Goal: Transaction & Acquisition: Subscribe to service/newsletter

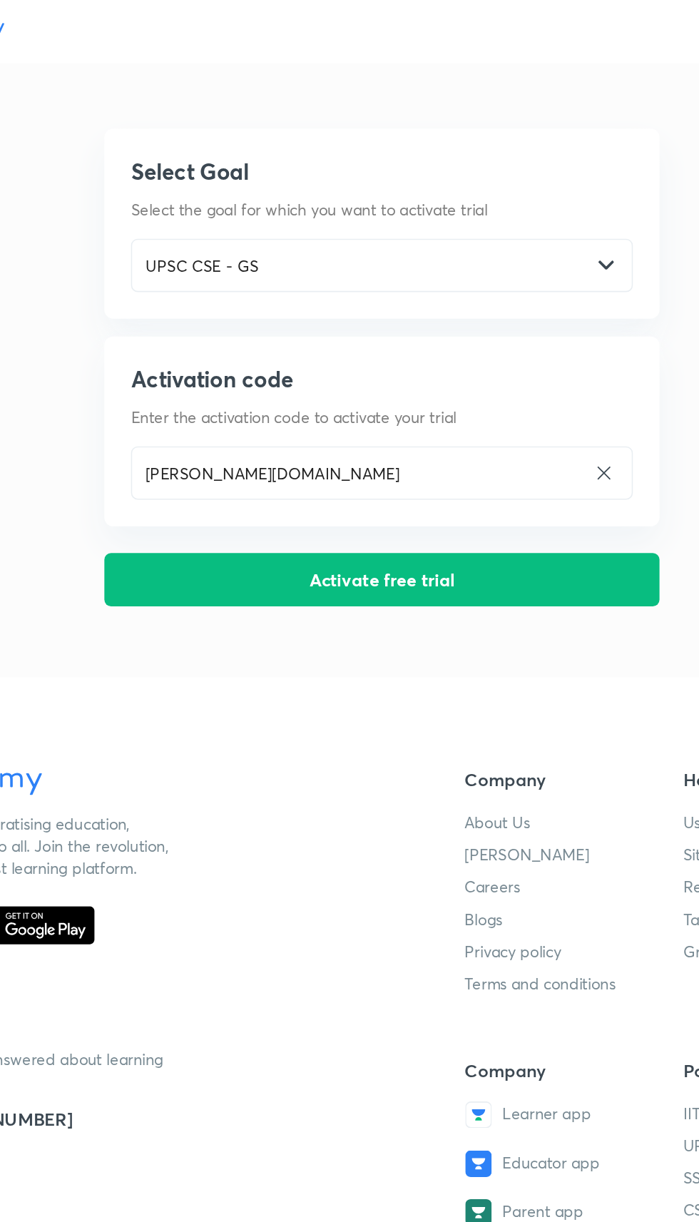
click at [401, 377] on button "Activate free trial" at bounding box center [349, 372] width 357 height 34
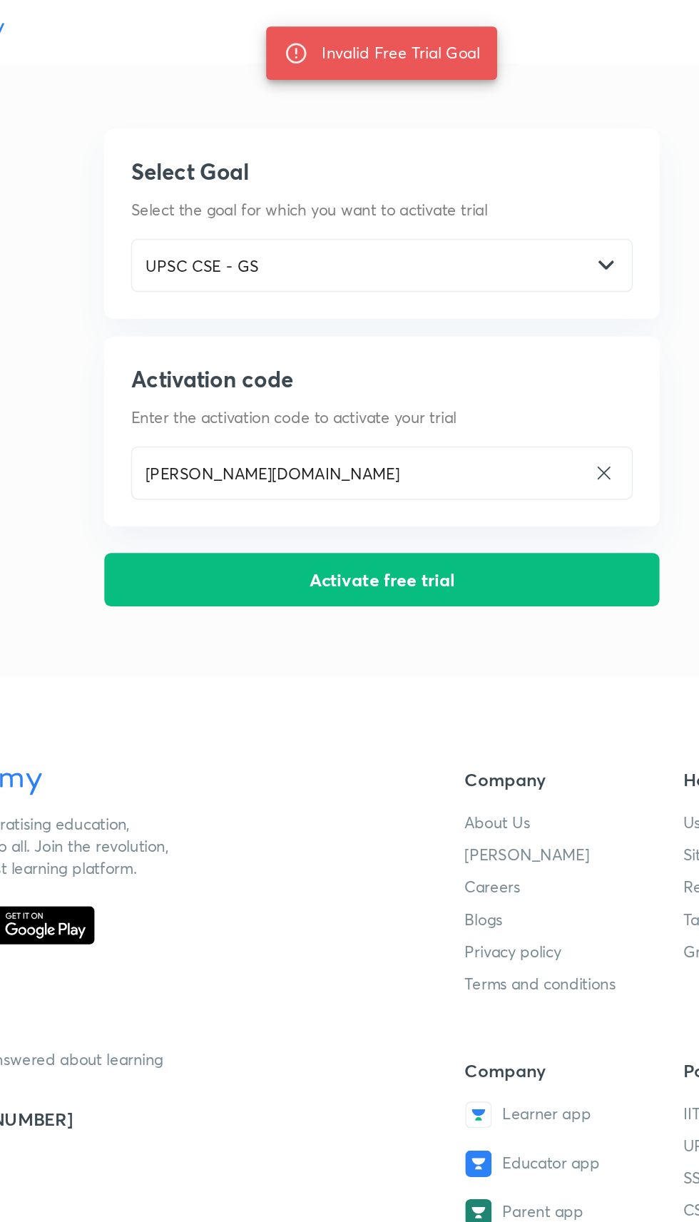
click at [402, 368] on button "Activate free trial" at bounding box center [349, 372] width 357 height 34
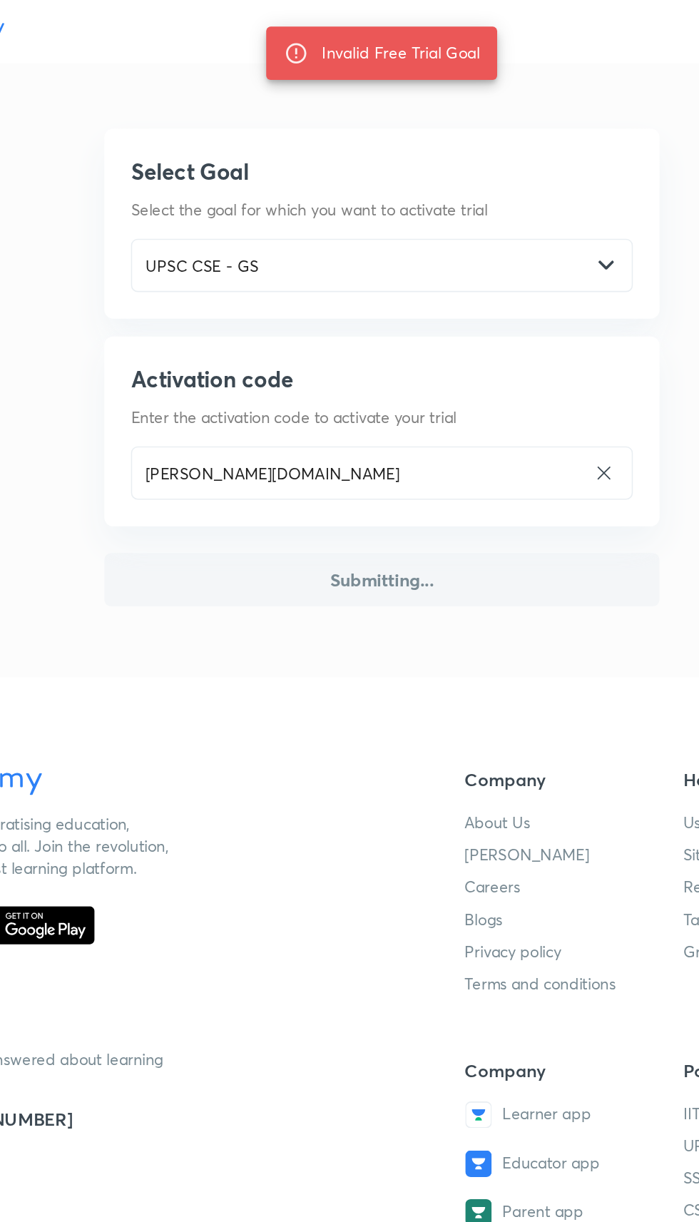
click at [352, 305] on input "[PERSON_NAME][DOMAIN_NAME]" at bounding box center [334, 304] width 291 height 29
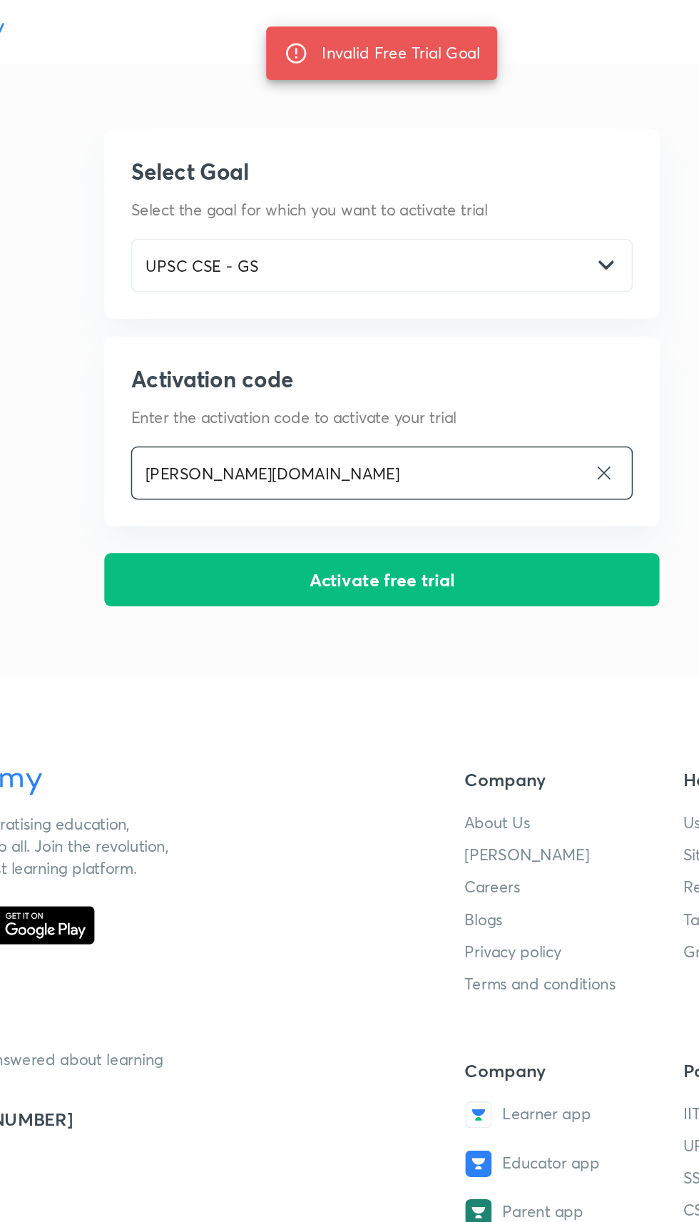
click at [414, 367] on button "Activate free trial" at bounding box center [349, 372] width 357 height 34
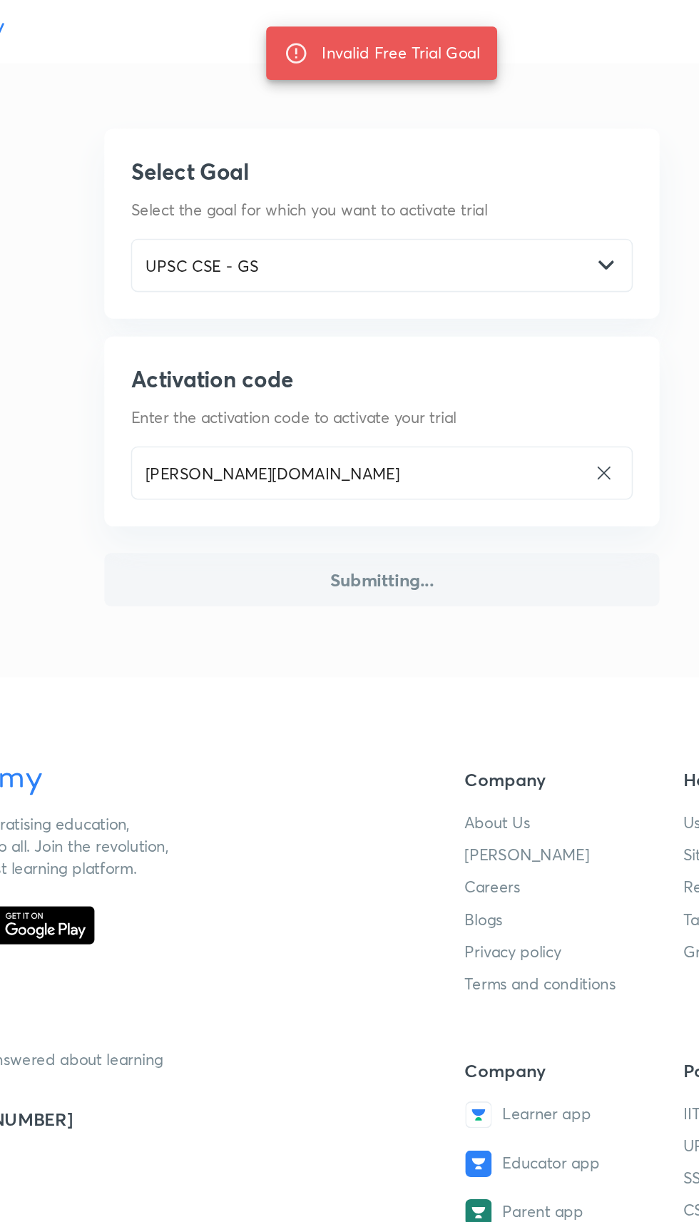
click at [409, 359] on button "Submitting..." at bounding box center [349, 372] width 357 height 34
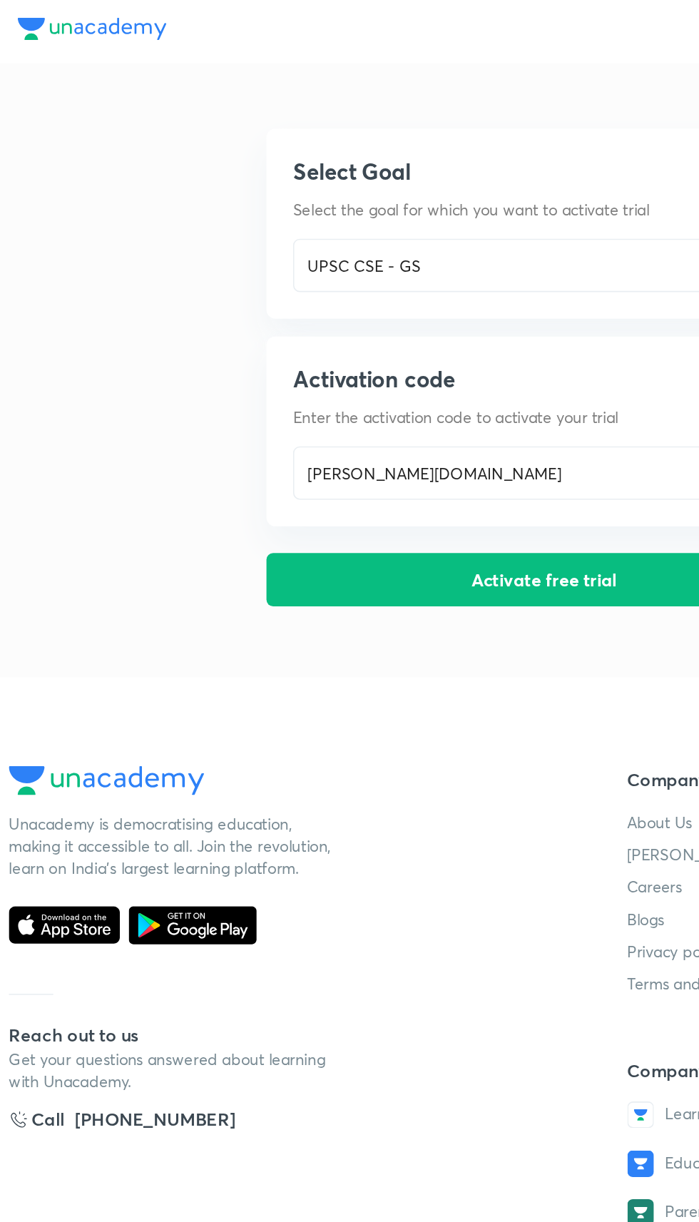
click at [339, 371] on button "Activate free trial" at bounding box center [349, 372] width 357 height 34
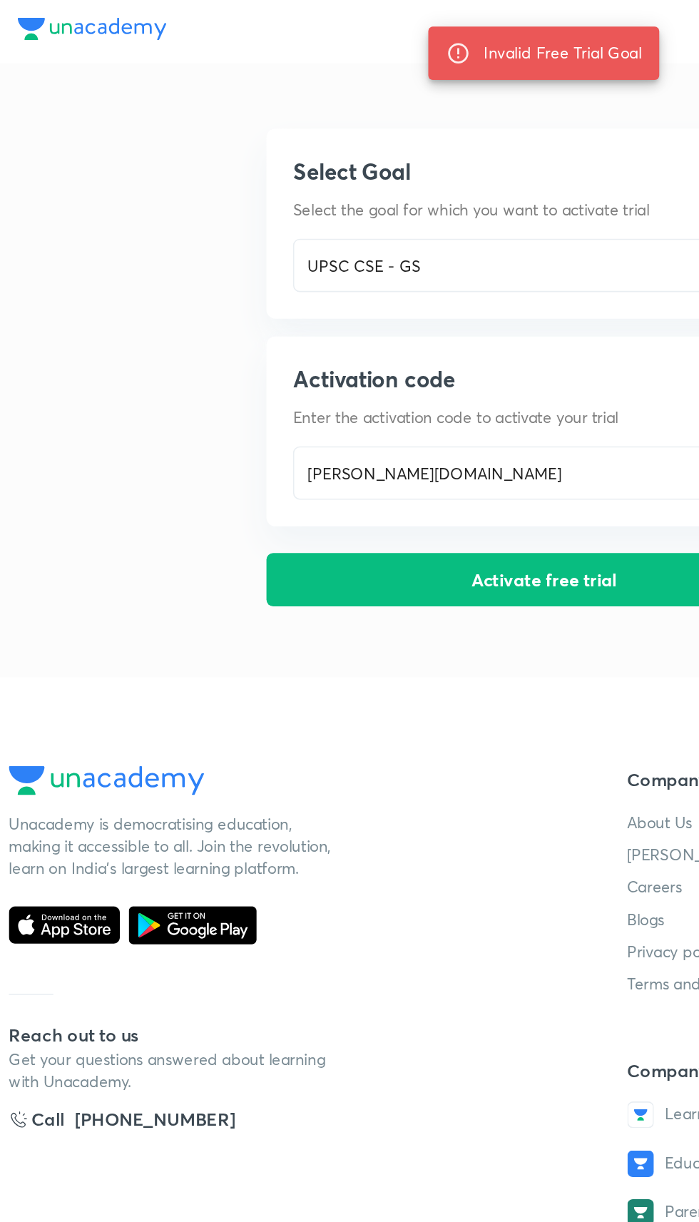
click at [385, 36] on div "Invalid Free Trial Goal" at bounding box center [361, 34] width 101 height 26
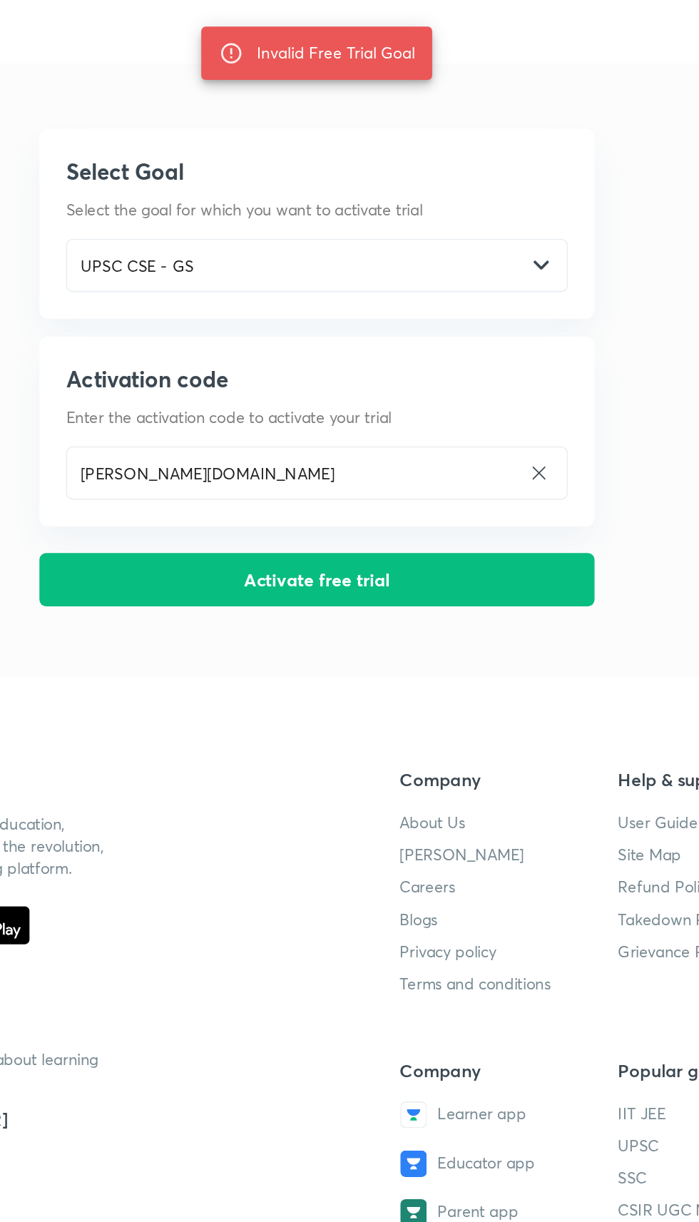
click at [465, 170] on input "UPSC CSE - GS" at bounding box center [336, 170] width 294 height 29
